Goal: Find specific page/section: Find specific page/section

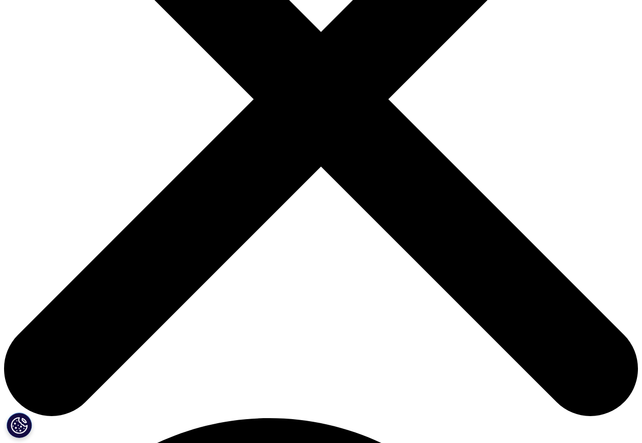
scroll to position [244, 0]
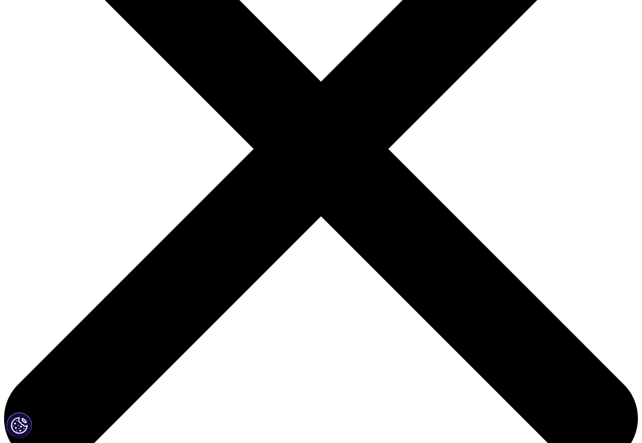
scroll to position [61, 0]
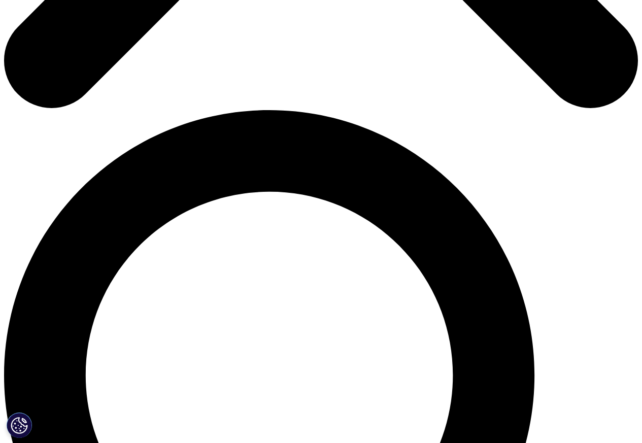
scroll to position [549, 0]
